Goal: Task Accomplishment & Management: Use online tool/utility

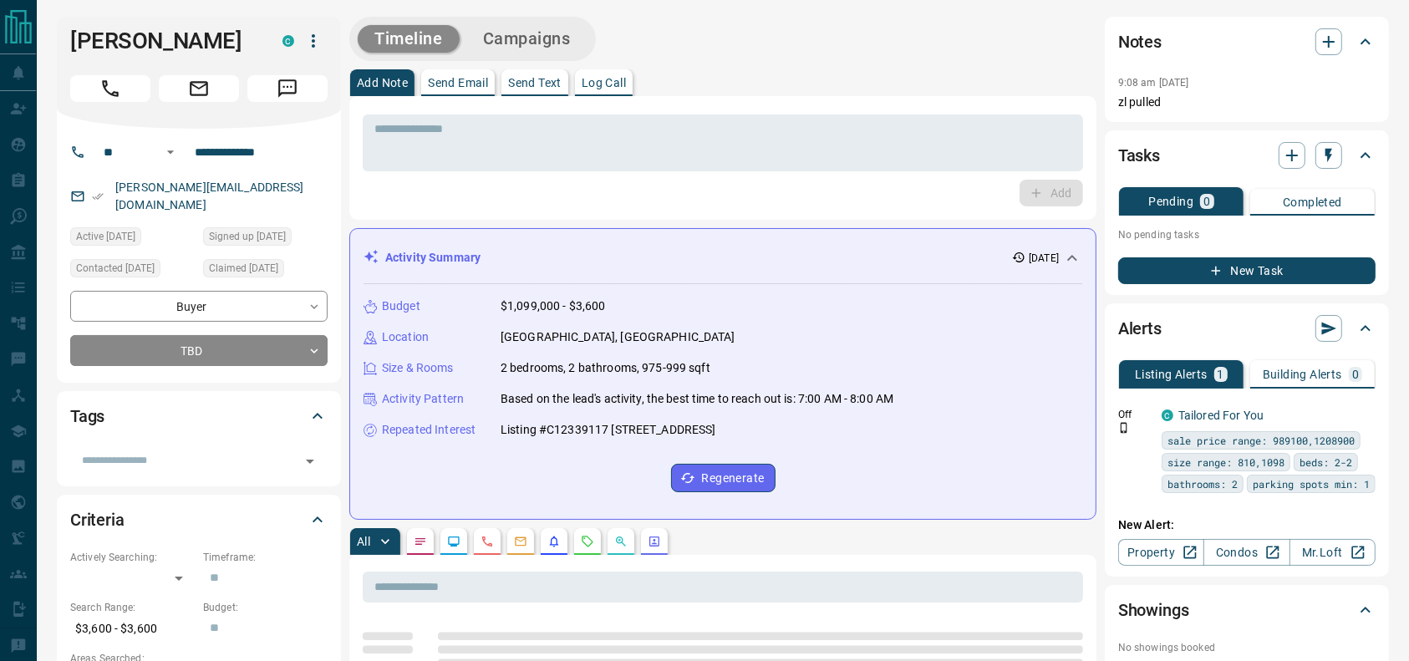
click at [87, 69] on div at bounding box center [198, 85] width 257 height 33
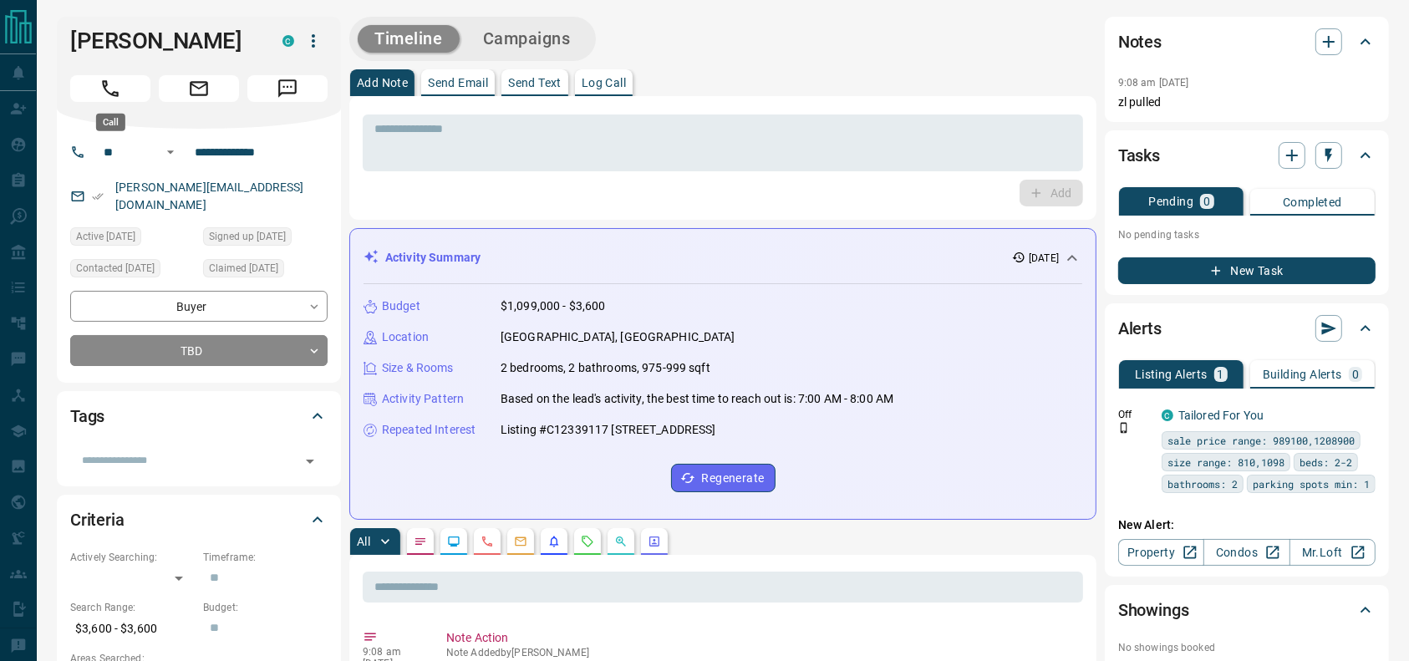
click at [87, 89] on button "Call" at bounding box center [110, 88] width 80 height 27
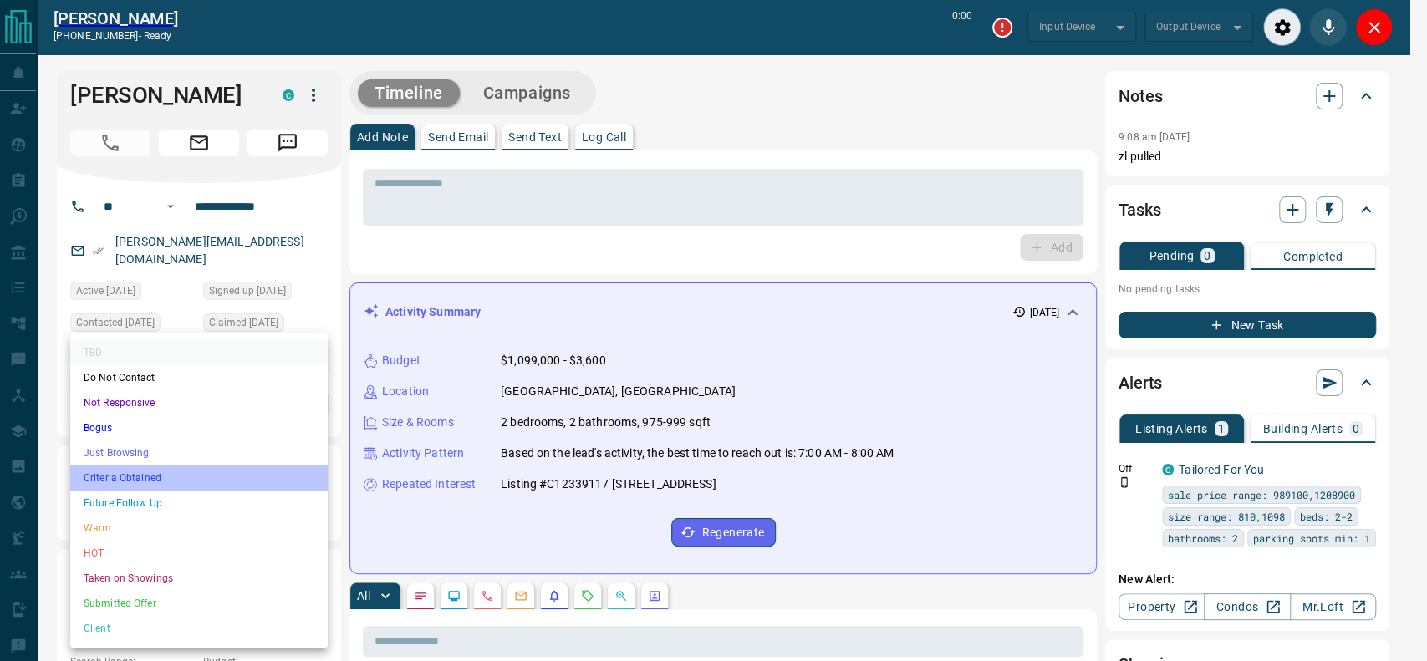
click at [163, 472] on li "Criteria Obtained" at bounding box center [198, 477] width 257 height 25
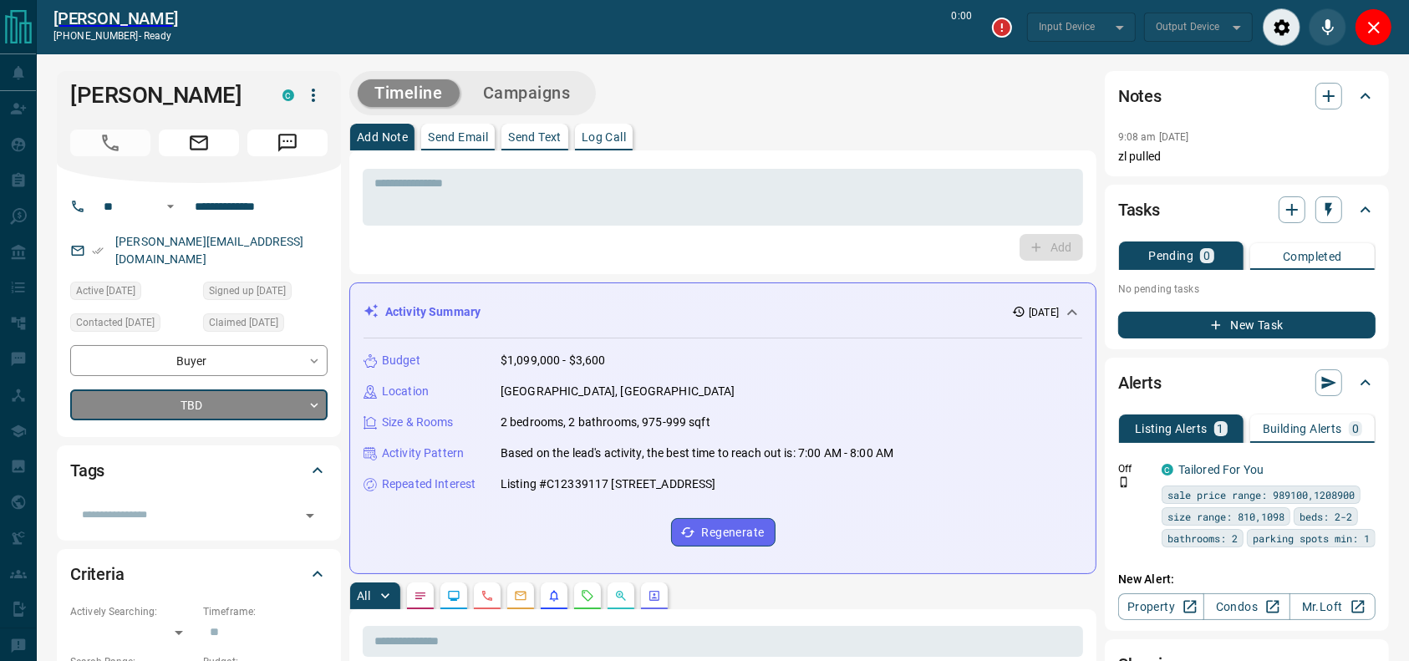
type input "*******"
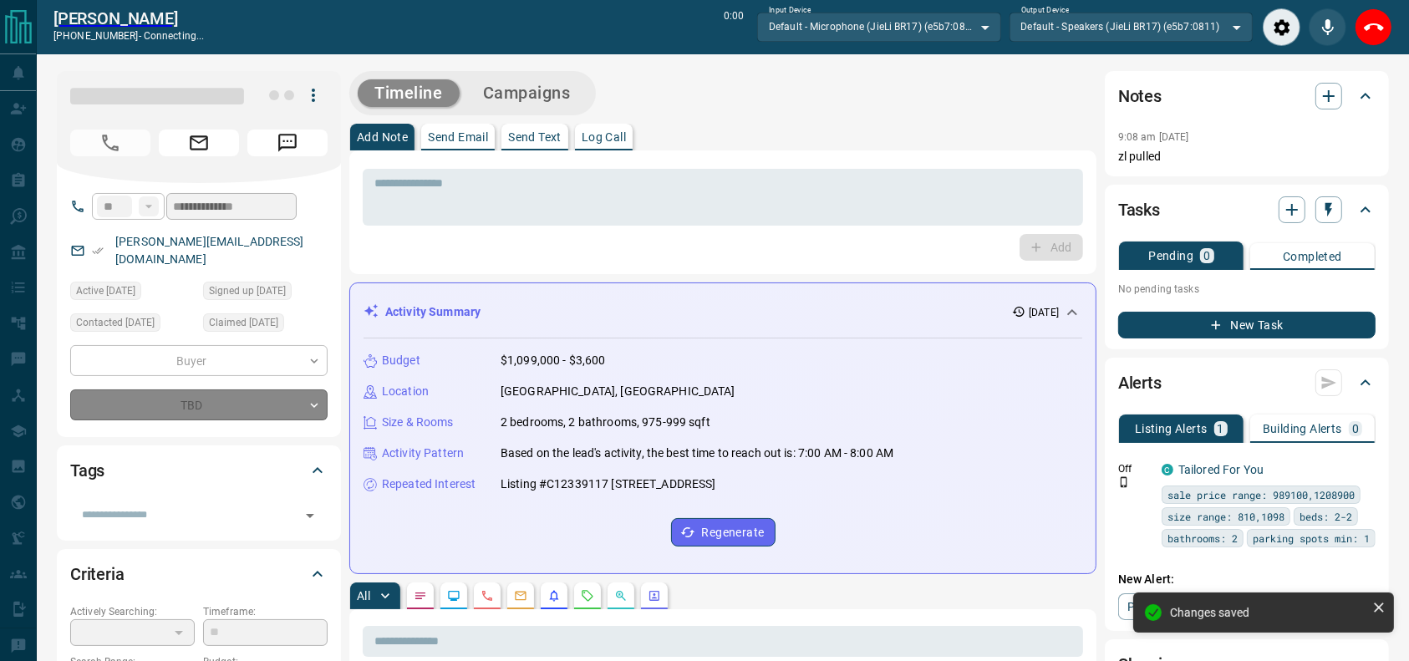
type input "*"
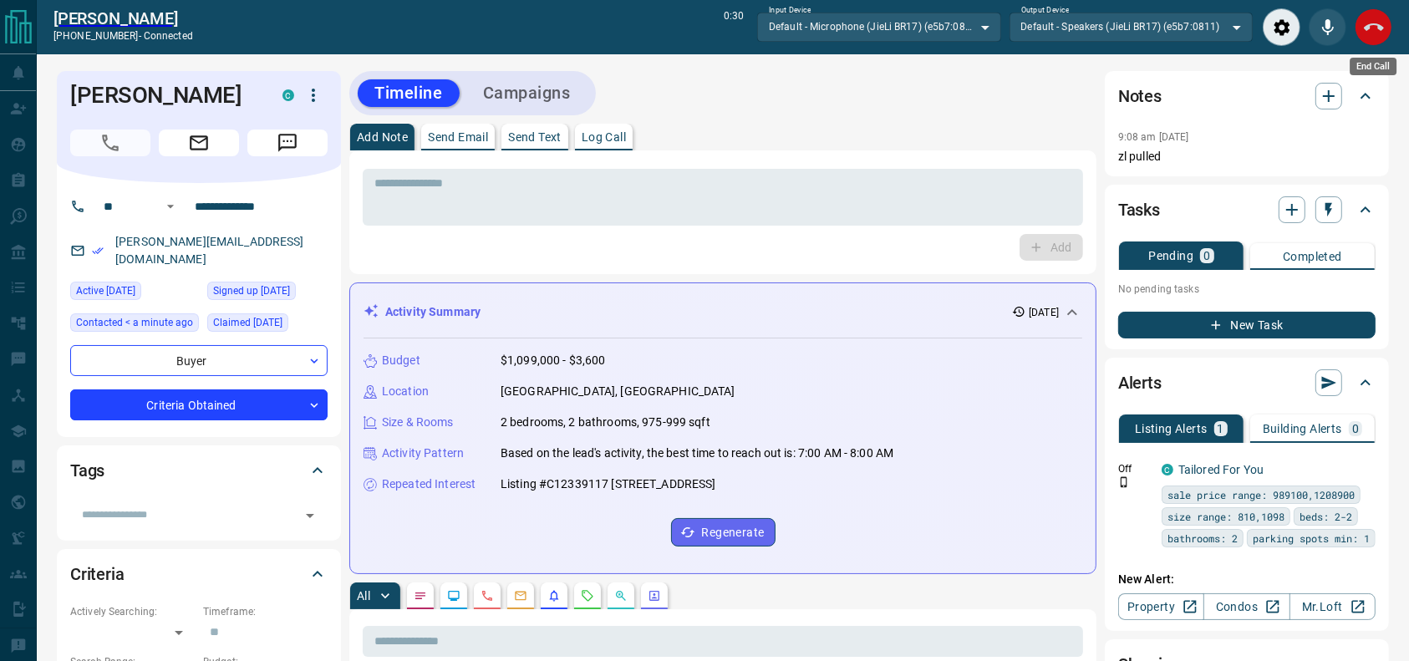
click at [1363, 38] on button "End Call" at bounding box center [1374, 27] width 38 height 38
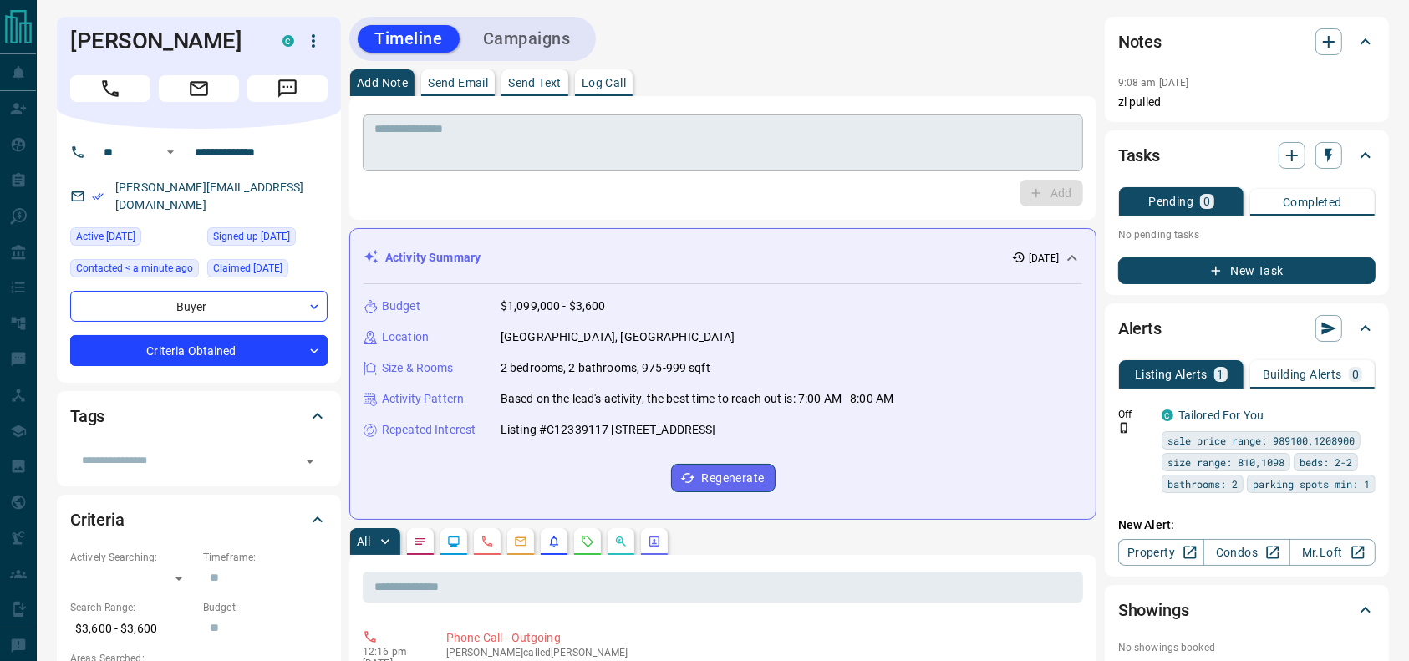
click at [855, 145] on textarea at bounding box center [722, 143] width 697 height 43
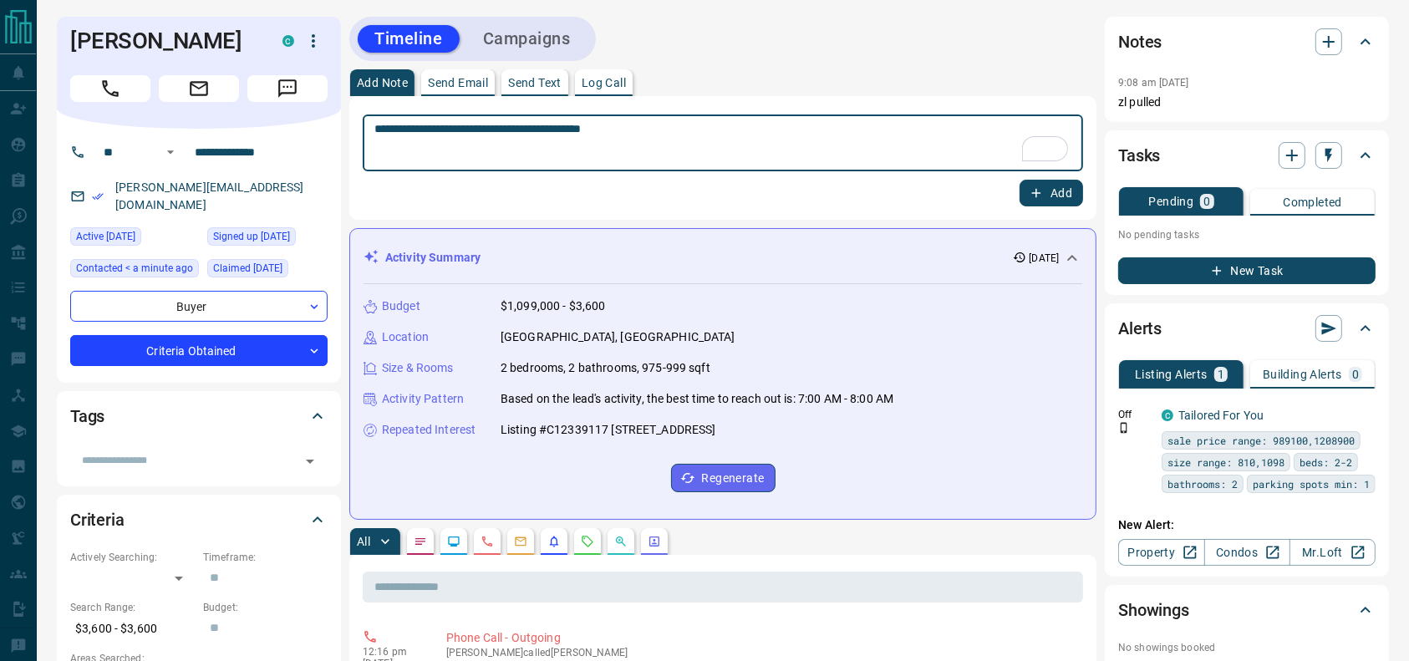
type textarea "**********"
click at [1057, 190] on button "Add" at bounding box center [1052, 193] width 64 height 27
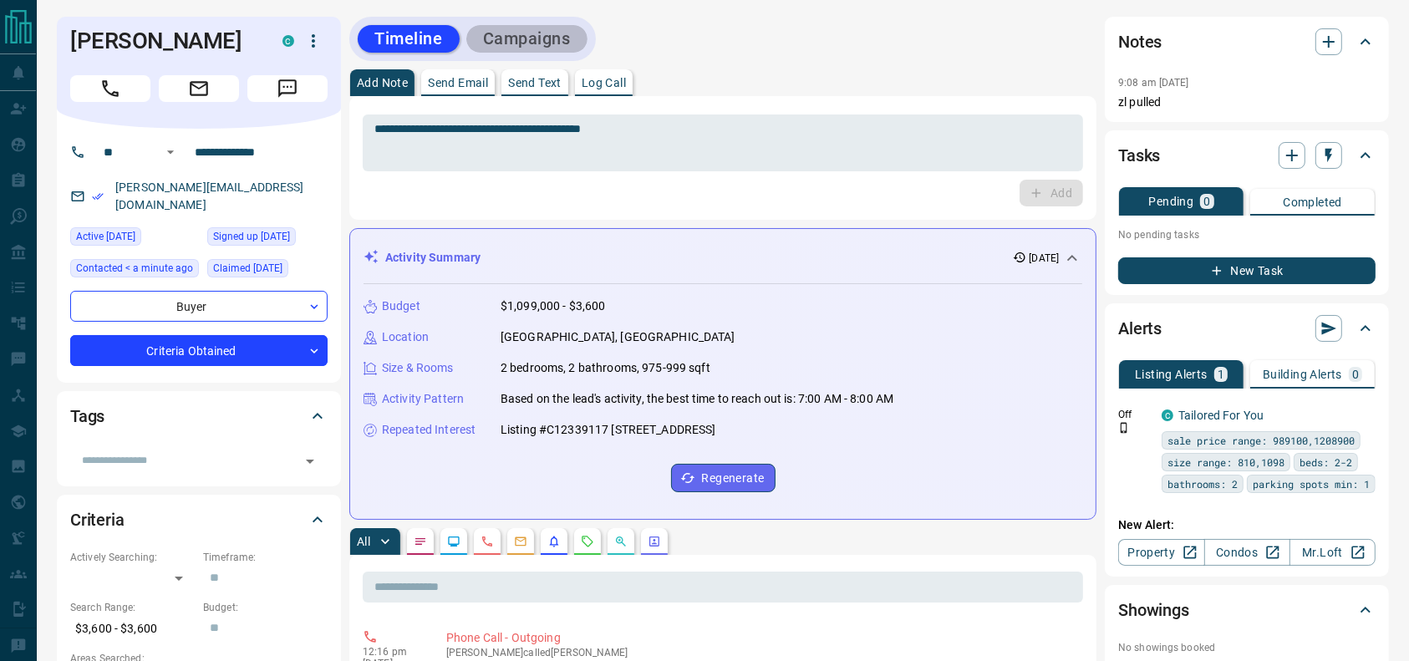
click at [562, 40] on button "Campaigns" at bounding box center [526, 39] width 121 height 28
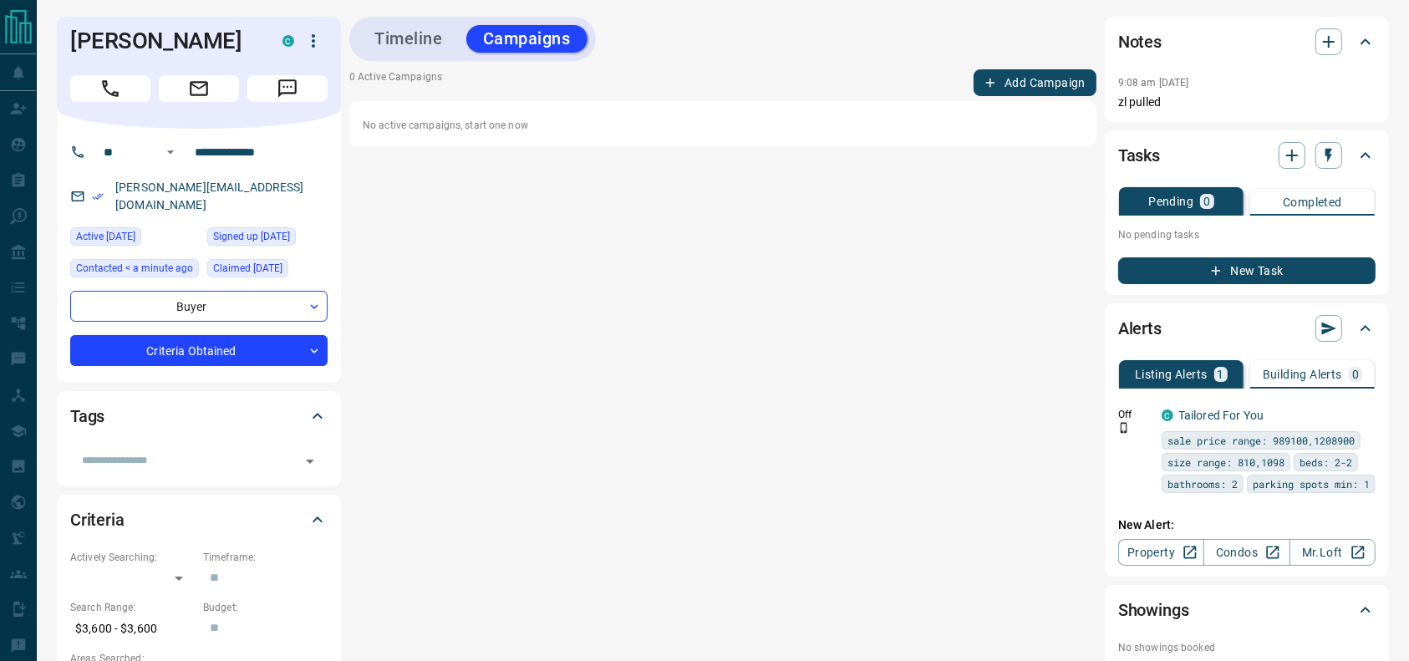
click at [1000, 77] on button "Add Campaign" at bounding box center [1035, 82] width 123 height 27
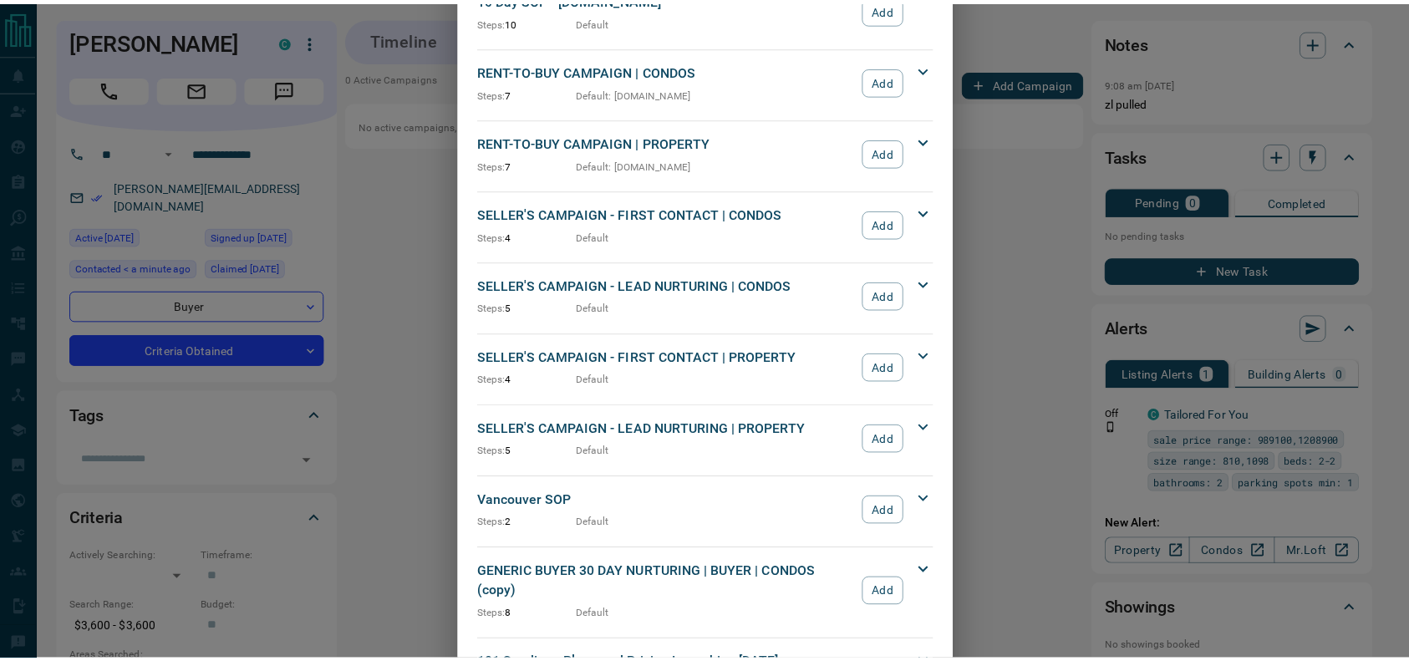
scroll to position [1493, 0]
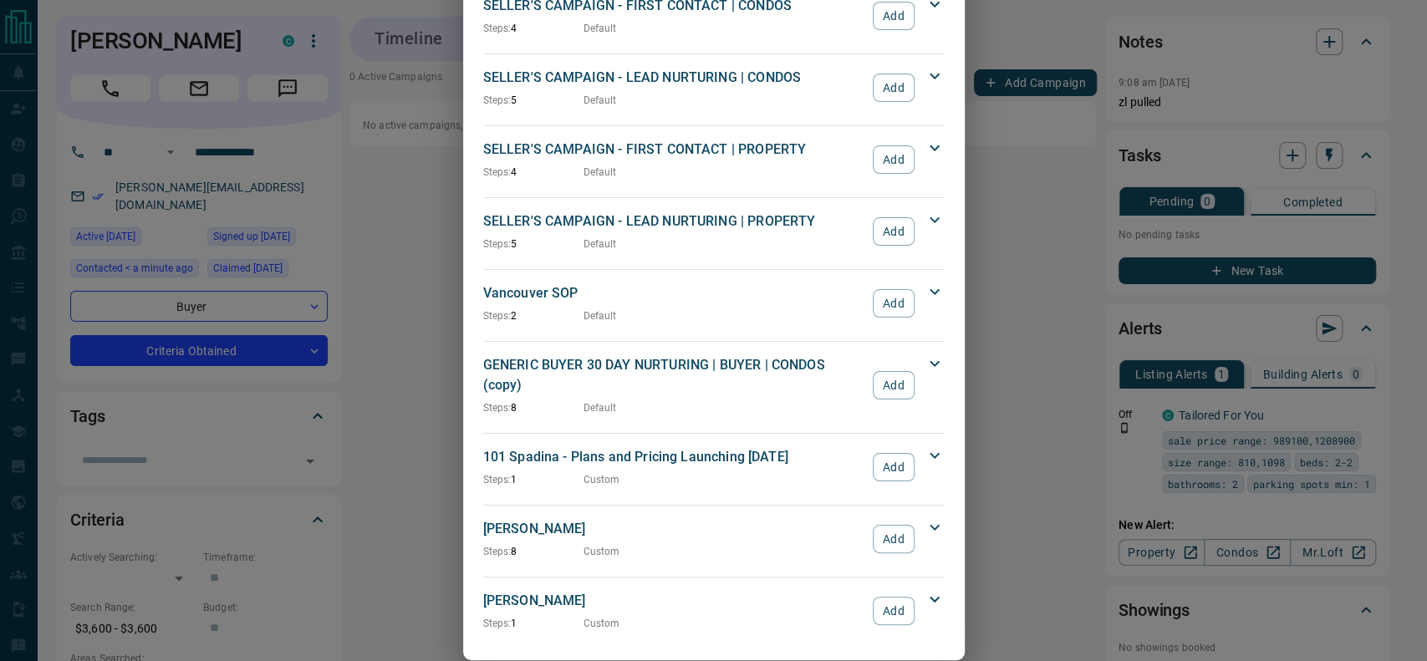
click at [924, 517] on icon at bounding box center [934, 527] width 20 height 20
drag, startPoint x: 918, startPoint y: 502, endPoint x: 888, endPoint y: 505, distance: 31.0
click at [888, 516] on div "[PERSON_NAME] Steps: 8 Custom Add" at bounding box center [713, 539] width 461 height 47
click at [888, 525] on button "Add" at bounding box center [892, 539] width 41 height 28
